Goal: Transaction & Acquisition: Book appointment/travel/reservation

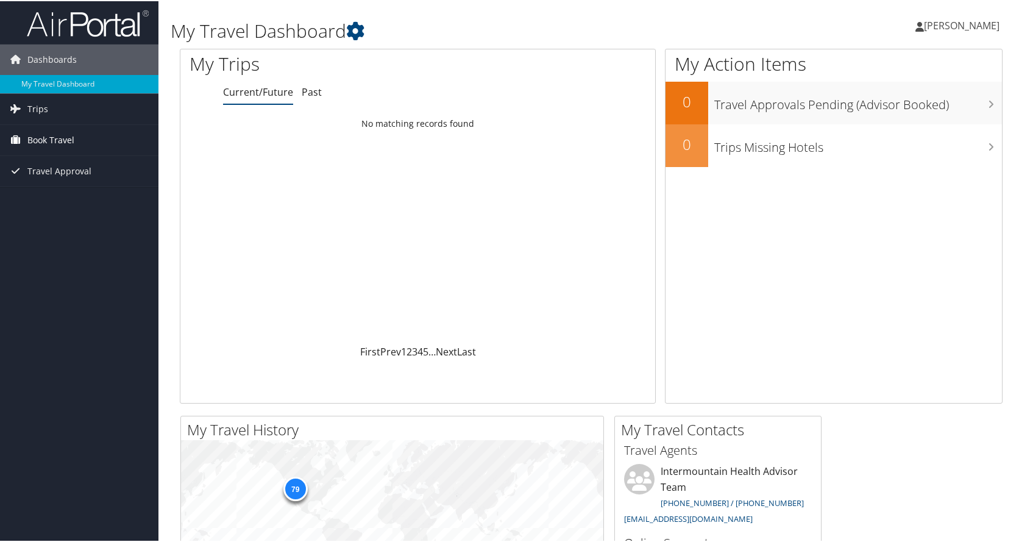
click at [51, 135] on span "Book Travel" at bounding box center [50, 139] width 47 height 30
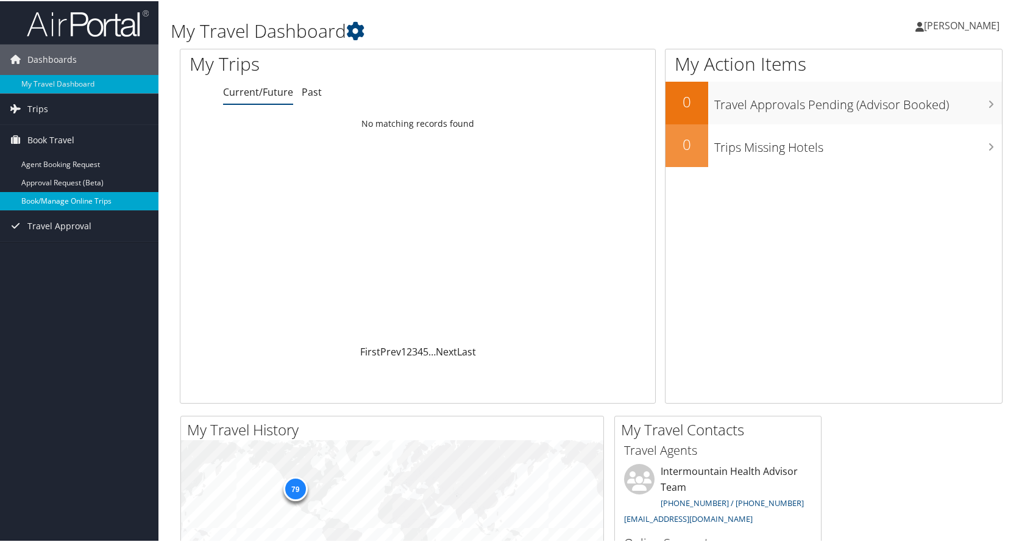
click at [73, 199] on link "Book/Manage Online Trips" at bounding box center [79, 200] width 159 height 18
